Goal: Task Accomplishment & Management: Manage account settings

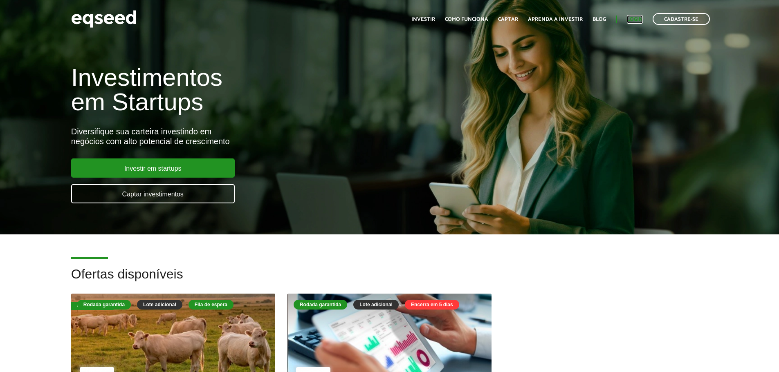
click at [641, 21] on link "Login" at bounding box center [635, 19] width 16 height 5
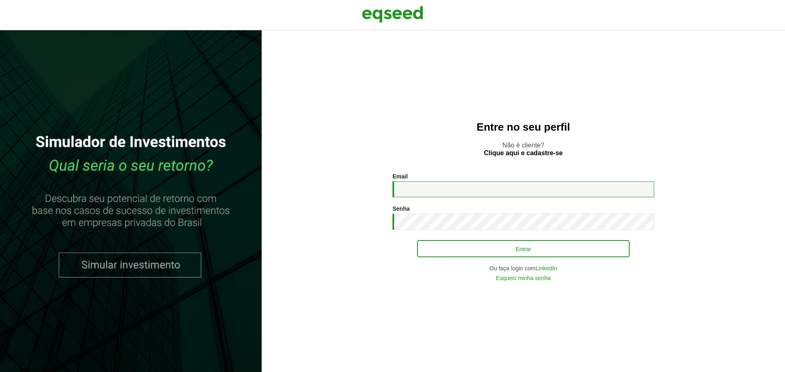
type input "**********"
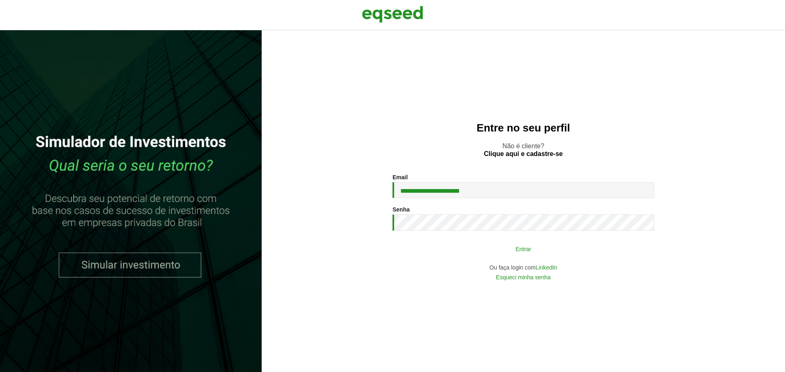
click at [444, 249] on button "Entrar" at bounding box center [523, 249] width 213 height 16
